Goal: Information Seeking & Learning: Learn about a topic

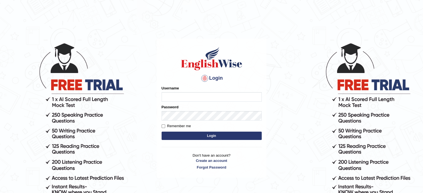
type input "Keyur"
click at [184, 135] on button "Login" at bounding box center [212, 136] width 100 height 8
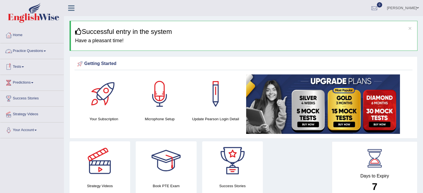
click at [29, 50] on link "Practice Questions" at bounding box center [31, 50] width 63 height 14
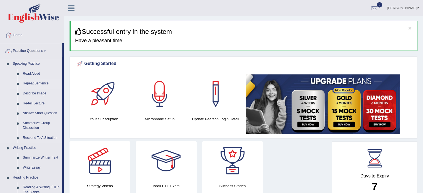
click at [32, 84] on link "Repeat Sentence" at bounding box center [41, 84] width 42 height 10
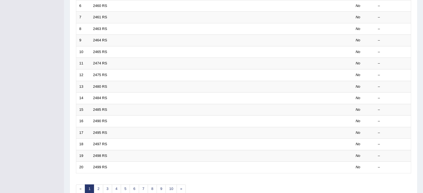
scroll to position [173, 0]
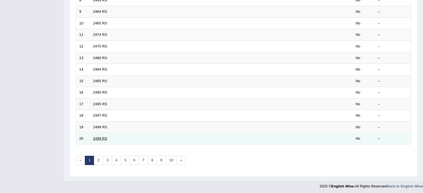
click at [99, 137] on link "2499 RS" at bounding box center [100, 139] width 14 height 4
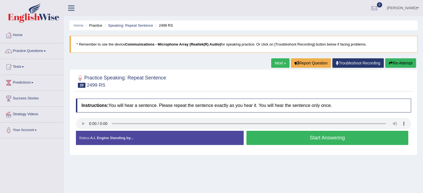
click at [258, 141] on button "Start Answering" at bounding box center [328, 138] width 162 height 14
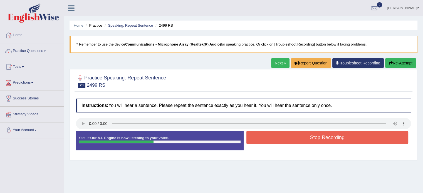
click at [392, 64] on button "Re-Attempt" at bounding box center [400, 62] width 31 height 9
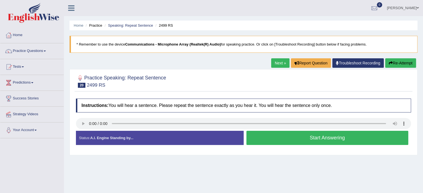
click at [266, 138] on button "Start Answering" at bounding box center [328, 138] width 162 height 14
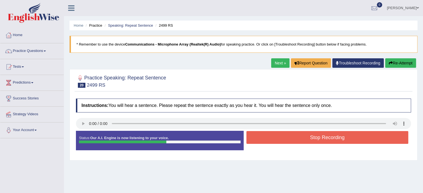
click at [266, 138] on button "Stop Recording" at bounding box center [328, 137] width 162 height 13
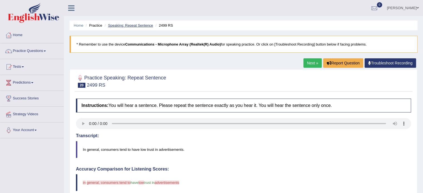
click at [130, 23] on link "Speaking: Repeat Sentence" at bounding box center [130, 25] width 45 height 4
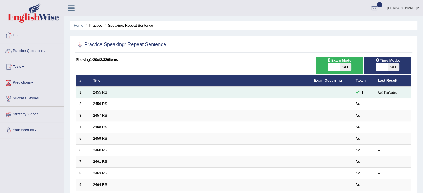
click at [97, 91] on link "2455 RS" at bounding box center [100, 92] width 14 height 4
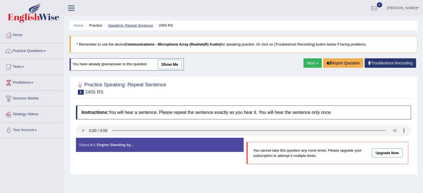
click at [121, 25] on link "Speaking: Repeat Sentence" at bounding box center [130, 25] width 45 height 4
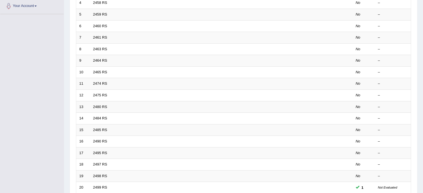
scroll to position [173, 0]
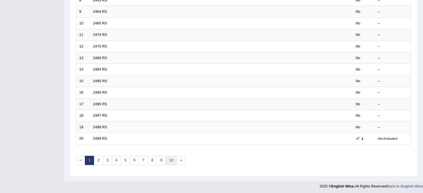
click at [170, 159] on link "10" at bounding box center [171, 160] width 11 height 9
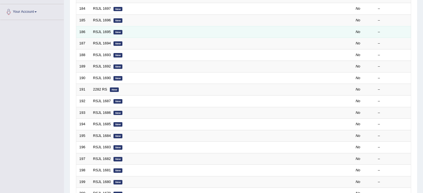
scroll to position [173, 0]
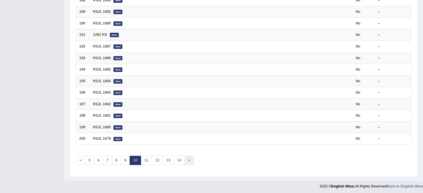
click at [185, 159] on link "»" at bounding box center [189, 160] width 9 height 9
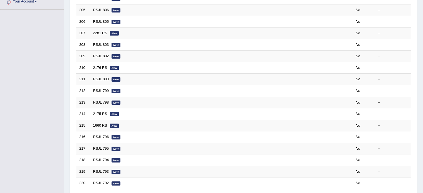
scroll to position [173, 0]
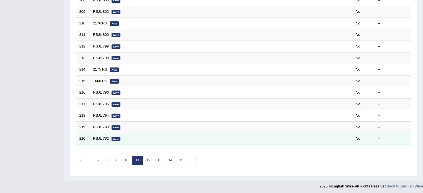
click at [132, 139] on td "RSJL 792 New" at bounding box center [200, 139] width 221 height 12
click at [99, 138] on link "RSJL 792" at bounding box center [101, 139] width 16 height 4
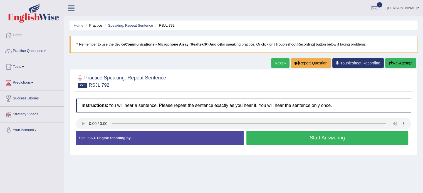
click at [265, 138] on button "Start Answering" at bounding box center [328, 138] width 162 height 14
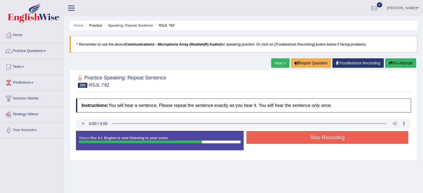
click at [276, 135] on button "Stop Recording" at bounding box center [328, 137] width 162 height 13
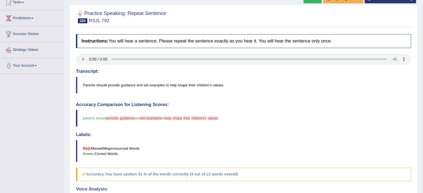
scroll to position [60, 0]
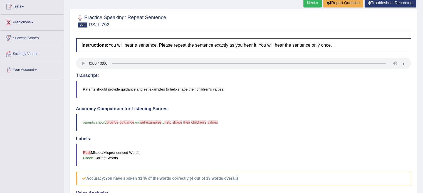
click at [312, 3] on link "Next »" at bounding box center [313, 2] width 18 height 9
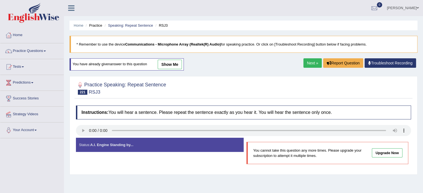
click at [308, 64] on link "Next »" at bounding box center [313, 62] width 18 height 9
click at [309, 61] on link "Next »" at bounding box center [313, 62] width 18 height 9
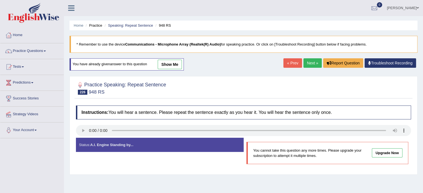
click at [309, 61] on link "Next »" at bounding box center [313, 62] width 18 height 9
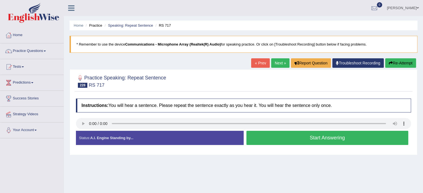
click at [278, 136] on button "Start Answering" at bounding box center [328, 138] width 162 height 14
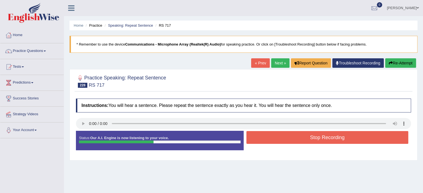
click at [278, 136] on button "Stop Recording" at bounding box center [328, 137] width 162 height 13
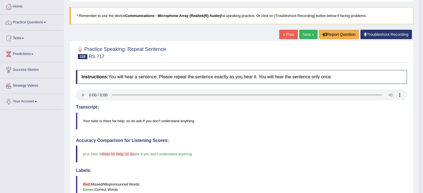
scroll to position [13, 0]
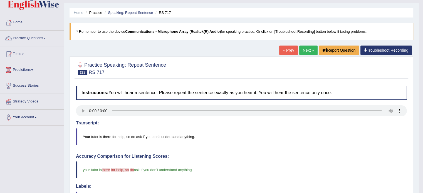
click at [306, 50] on link "Next »" at bounding box center [308, 50] width 18 height 9
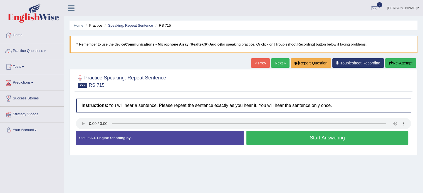
click at [265, 137] on button "Start Answering" at bounding box center [328, 138] width 162 height 14
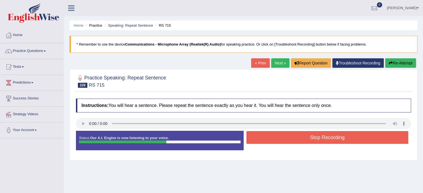
click at [266, 138] on button "Stop Recording" at bounding box center [328, 137] width 162 height 13
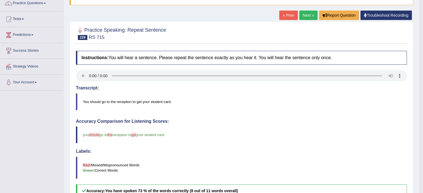
scroll to position [48, 0]
click at [304, 16] on link "Next »" at bounding box center [308, 15] width 18 height 9
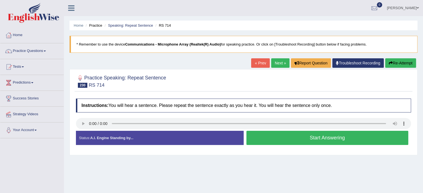
click at [269, 135] on button "Start Answering" at bounding box center [328, 138] width 162 height 14
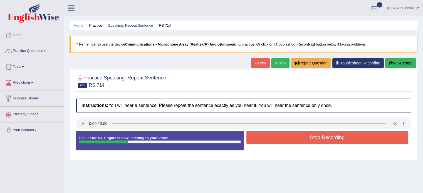
click at [269, 135] on button "Stop Recording" at bounding box center [328, 137] width 162 height 13
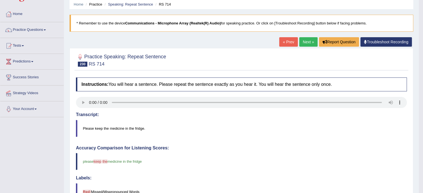
scroll to position [21, 0]
click at [308, 41] on link "Next »" at bounding box center [308, 42] width 18 height 9
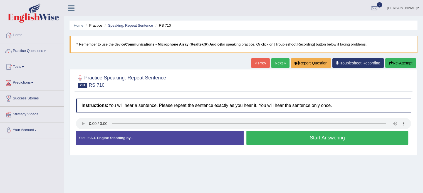
click at [308, 137] on button "Start Answering" at bounding box center [328, 138] width 162 height 14
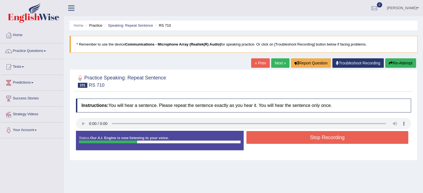
click at [308, 137] on button "Stop Recording" at bounding box center [328, 137] width 162 height 13
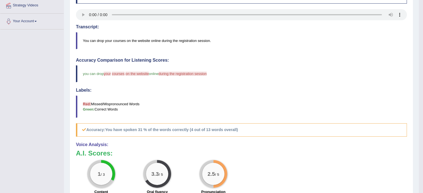
scroll to position [106, 0]
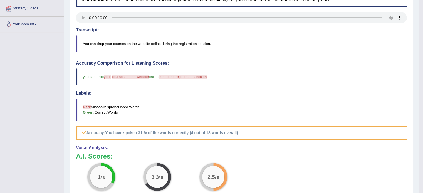
drag, startPoint x: 82, startPoint y: 41, endPoint x: 203, endPoint y: 42, distance: 120.8
click at [203, 42] on blockquote "You can drop your courses on the website online during the registration session." at bounding box center [241, 43] width 331 height 17
drag, startPoint x: 203, startPoint y: 42, endPoint x: 95, endPoint y: 50, distance: 108.3
click at [95, 50] on blockquote "You can drop your courses on the website online during the registration session." at bounding box center [241, 43] width 331 height 17
drag, startPoint x: 84, startPoint y: 74, endPoint x: 150, endPoint y: 83, distance: 67.1
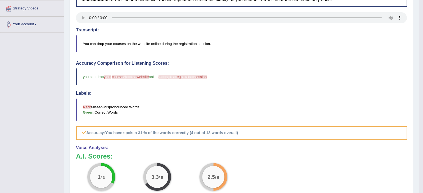
click at [150, 83] on blockquote "you can drop your down courses verification on the website in online during the…" at bounding box center [241, 76] width 331 height 17
